Goal: Browse casually

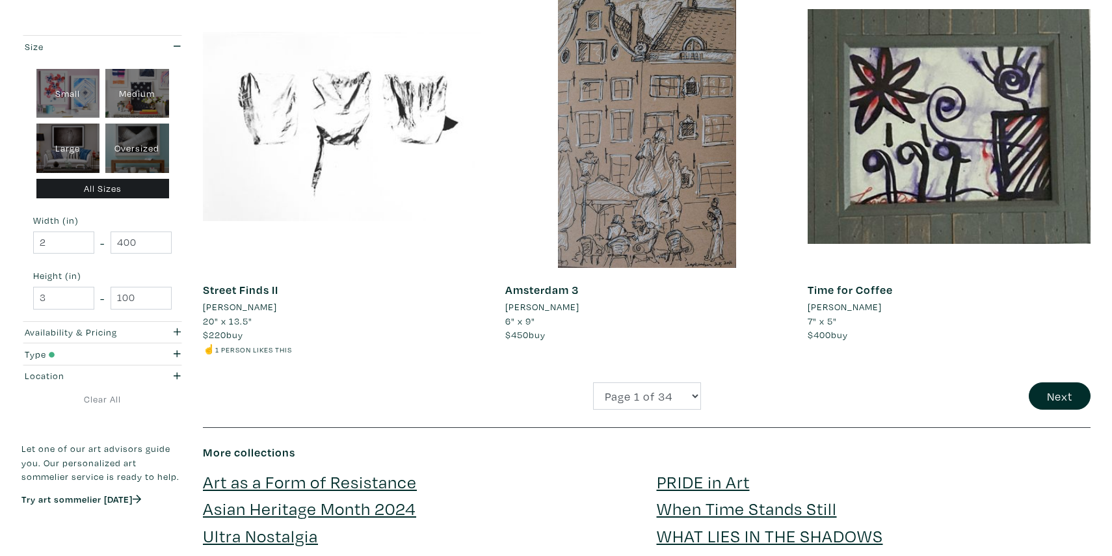
scroll to position [3007, 0]
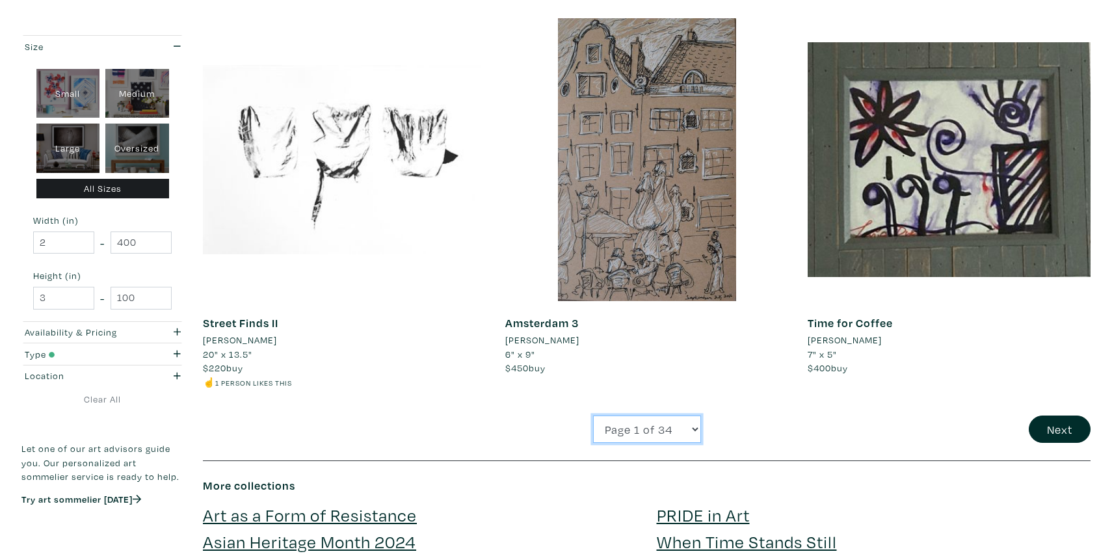
click at [652, 423] on select "Page 1 of 34 Page 2 of 34 Page 3 of 34 Page 4 of 34 Page 5 of 34 Page 6 of 34 P…" at bounding box center [647, 429] width 108 height 28
select select "2"
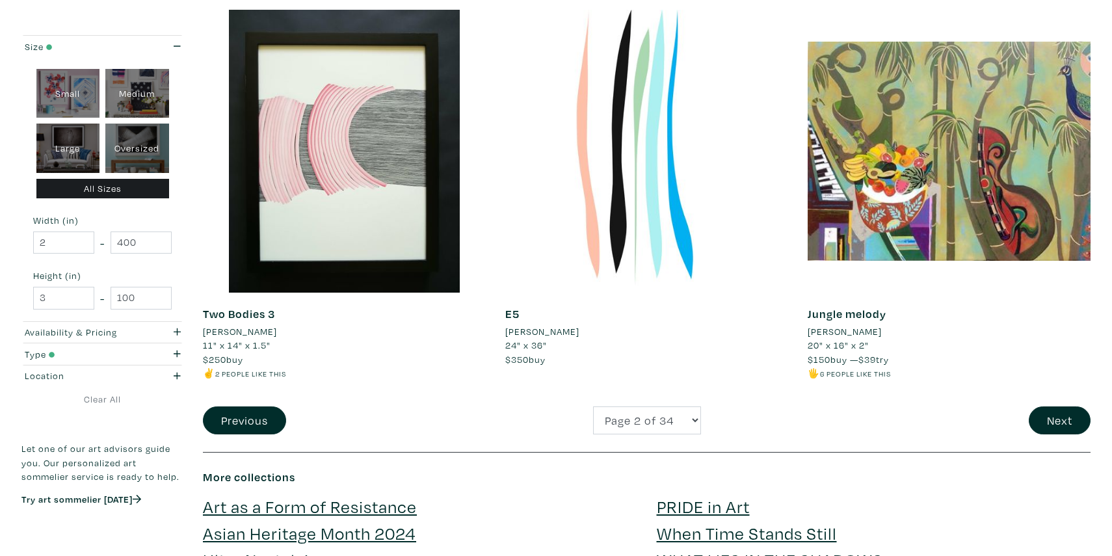
scroll to position [2906, 0]
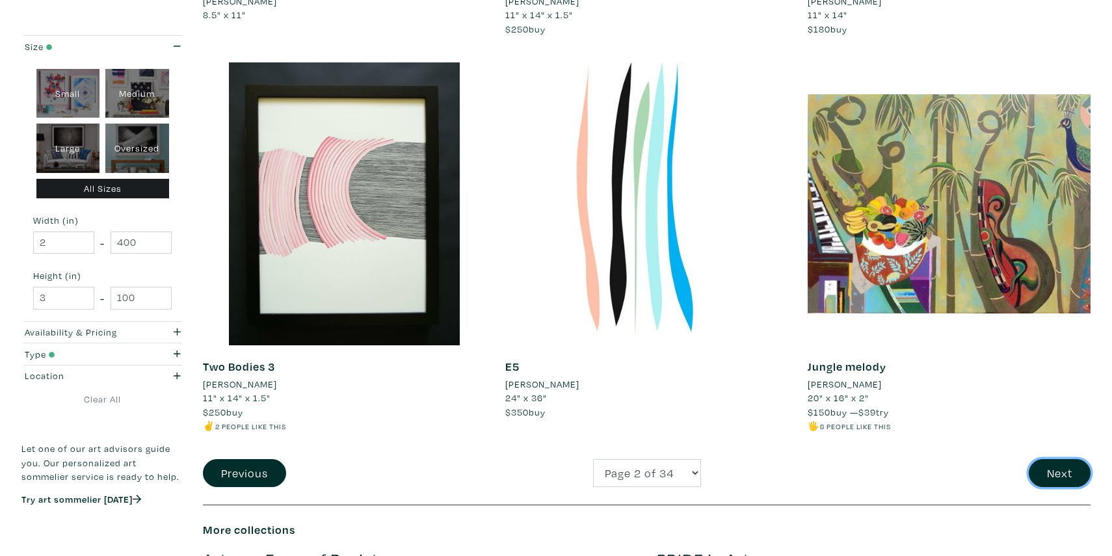
click at [1061, 481] on button "Next" at bounding box center [1060, 473] width 62 height 28
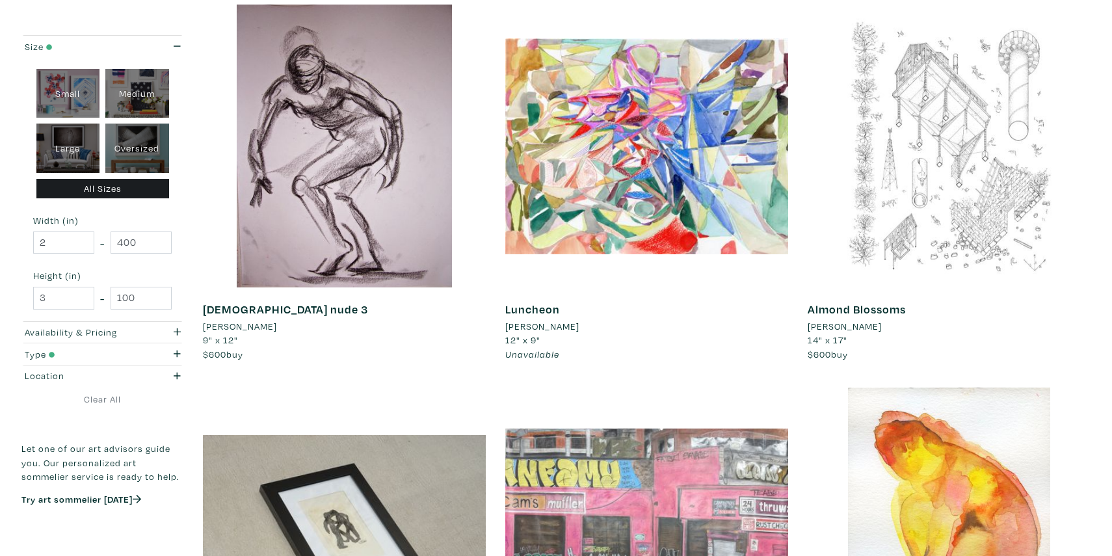
scroll to position [949, 0]
